Goal: Find specific page/section: Find specific page/section

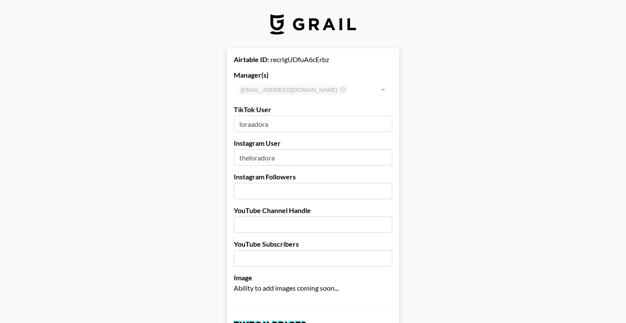
select select "USD"
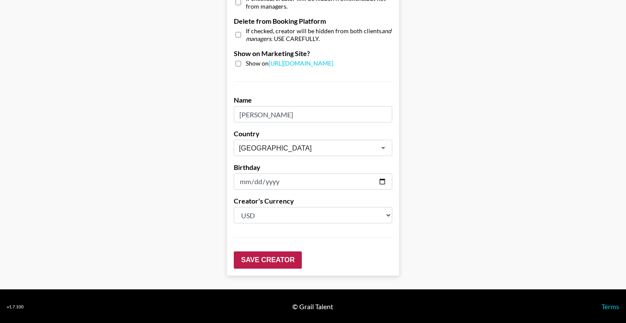
scroll to position [845, 0]
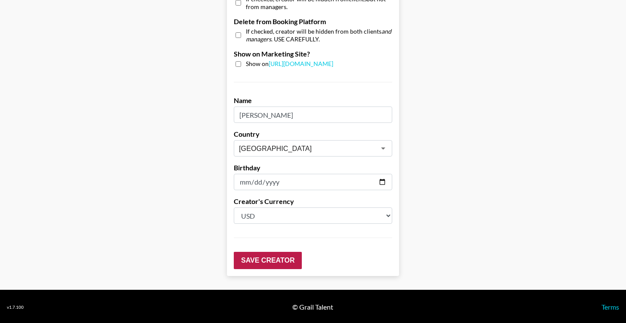
click at [292, 261] on input "Save Creator" at bounding box center [268, 260] width 68 height 17
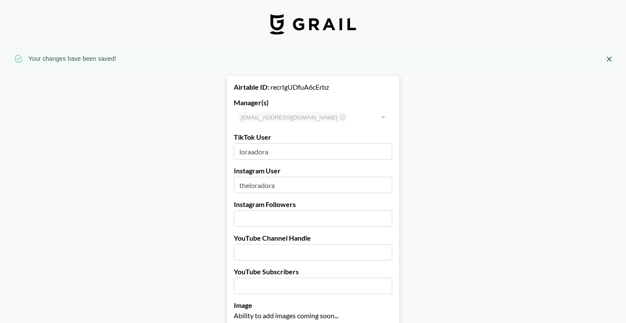
scroll to position [0, 0]
click at [608, 57] on icon "Close" at bounding box center [609, 58] width 5 height 5
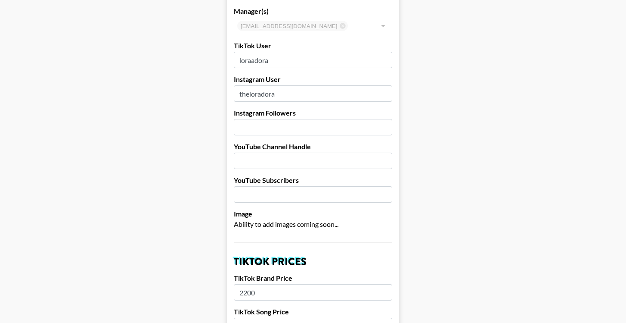
scroll to position [25, 0]
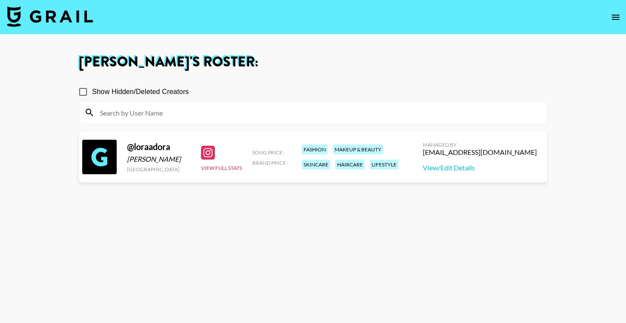
click at [609, 23] on nav at bounding box center [313, 17] width 626 height 34
click at [611, 22] on button "open drawer" at bounding box center [615, 17] width 17 height 17
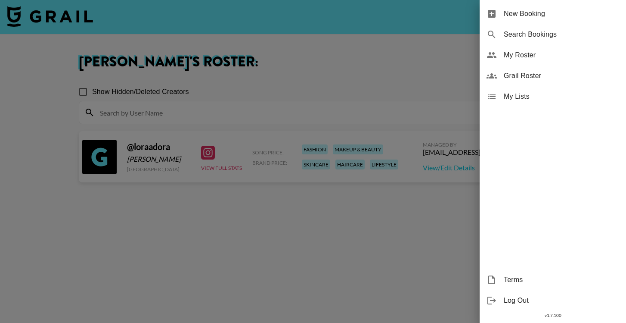
click at [532, 79] on span "Grail Roster" at bounding box center [561, 76] width 115 height 10
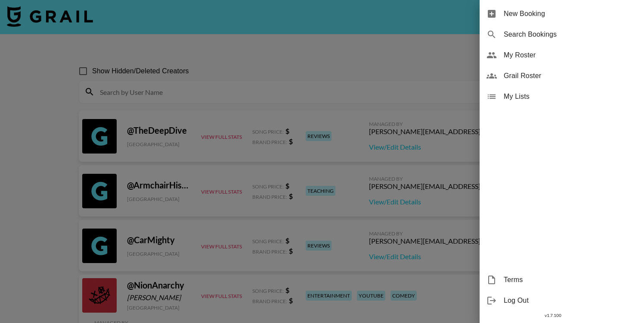
click at [185, 96] on div at bounding box center [313, 161] width 626 height 323
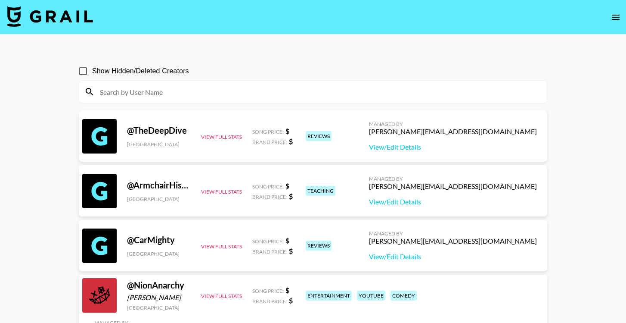
click at [185, 96] on input at bounding box center [318, 92] width 447 height 14
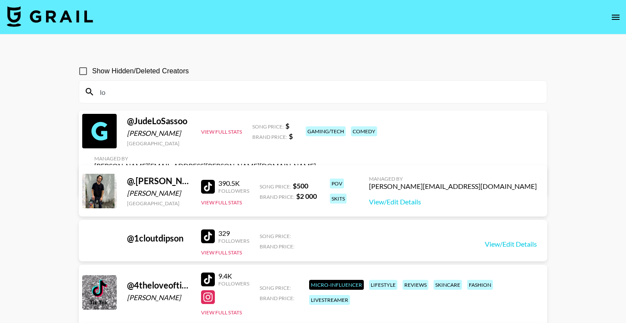
type input "l"
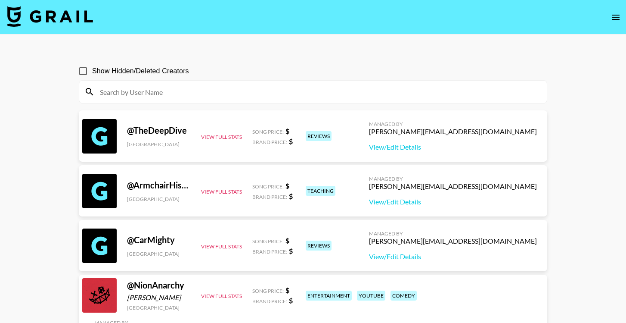
click at [619, 16] on icon "open drawer" at bounding box center [616, 17] width 10 height 10
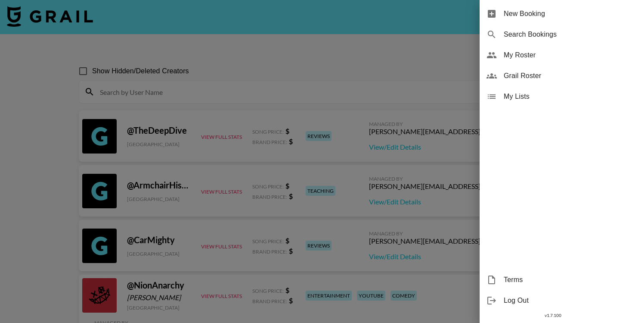
click at [558, 56] on span "My Roster" at bounding box center [561, 55] width 115 height 10
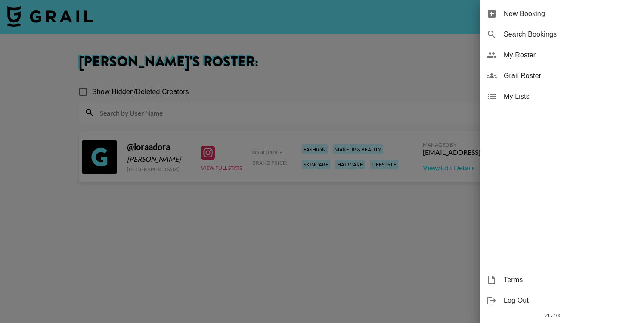
click at [321, 244] on div at bounding box center [313, 161] width 626 height 323
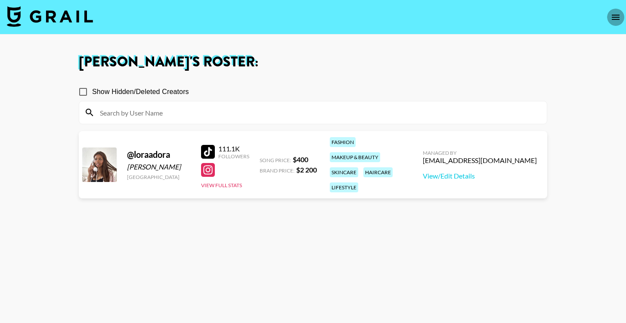
click at [613, 18] on icon "open drawer" at bounding box center [616, 17] width 10 height 10
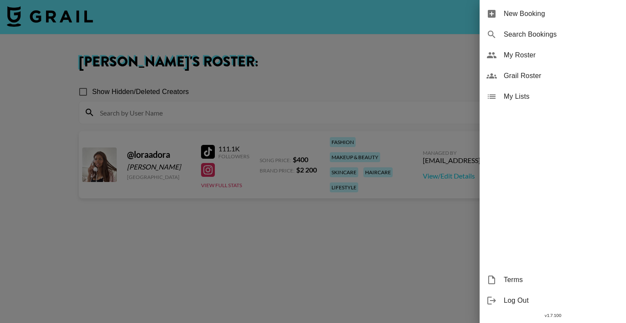
drag, startPoint x: 553, startPoint y: 64, endPoint x: 445, endPoint y: 197, distance: 172.1
click at [445, 196] on div "New Booking Search Bookings My Roster Grail Roster My Lists Terms Log Out v 1.7…" at bounding box center [313, 161] width 626 height 323
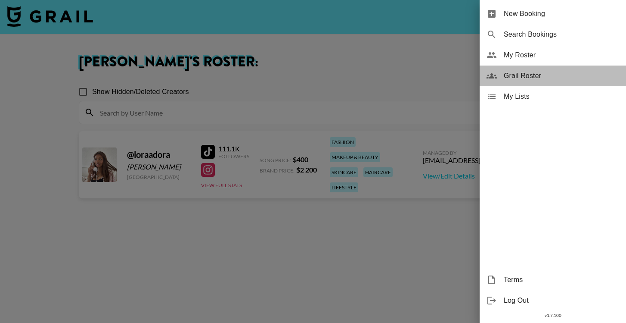
click at [529, 77] on span "Grail Roster" at bounding box center [561, 76] width 115 height 10
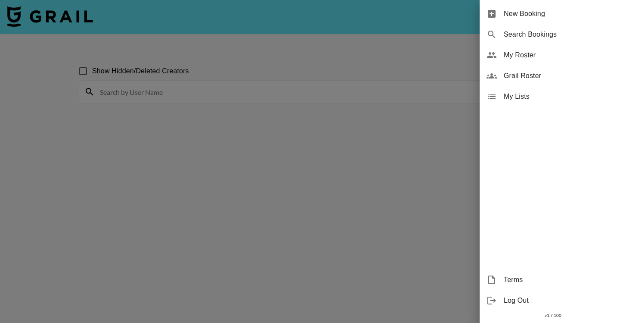
click at [201, 94] on div at bounding box center [313, 161] width 626 height 323
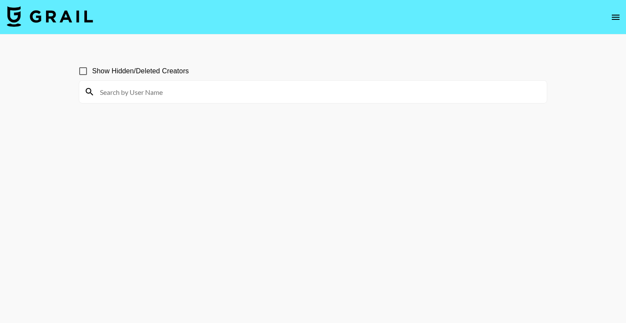
click at [186, 90] on input at bounding box center [318, 92] width 447 height 14
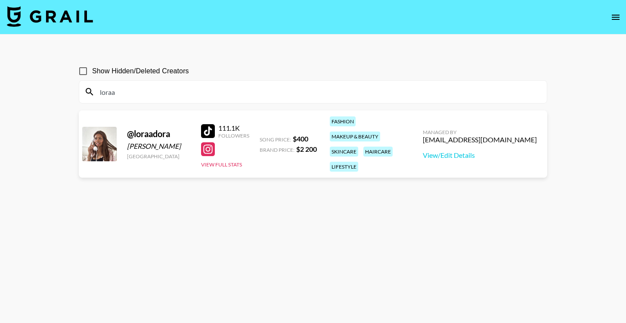
type input "loraa"
click at [49, 162] on main "Show Hidden/Deleted Creators loraa @ loraadora Lora Adamson Germany 111.1K Foll…" at bounding box center [313, 181] width 626 height 295
